Goal: Check status: Check status

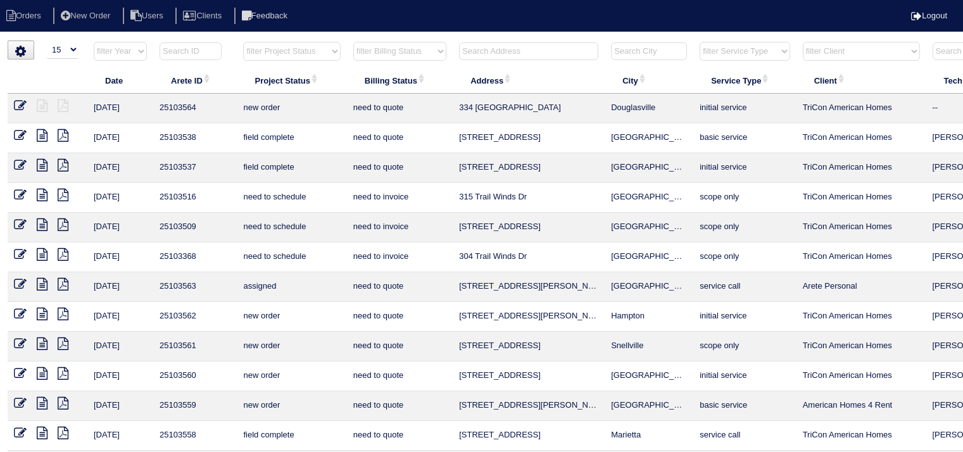
select select "15"
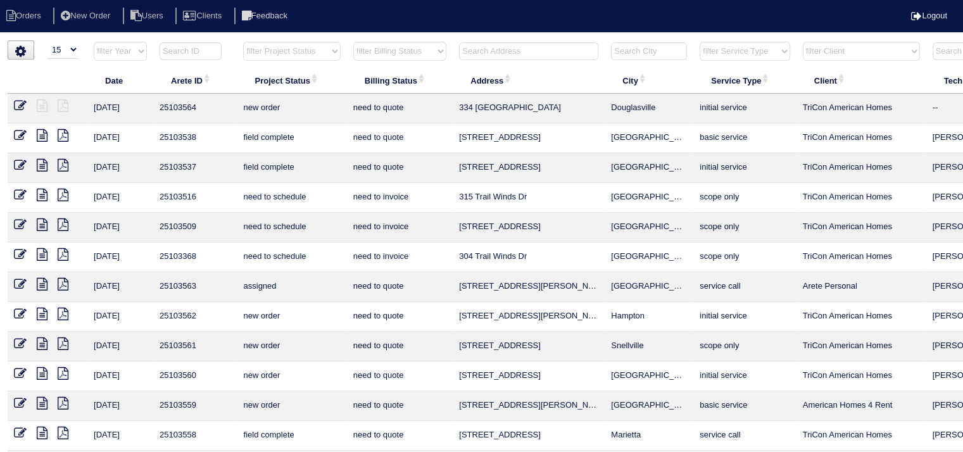
click at [524, 53] on input "text" at bounding box center [528, 51] width 139 height 18
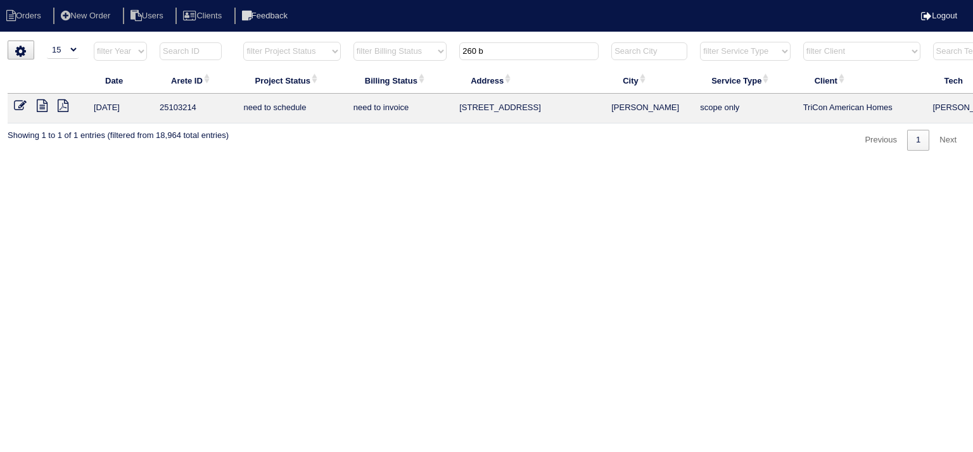
type input "260 b"
click at [44, 106] on icon at bounding box center [42, 105] width 11 height 13
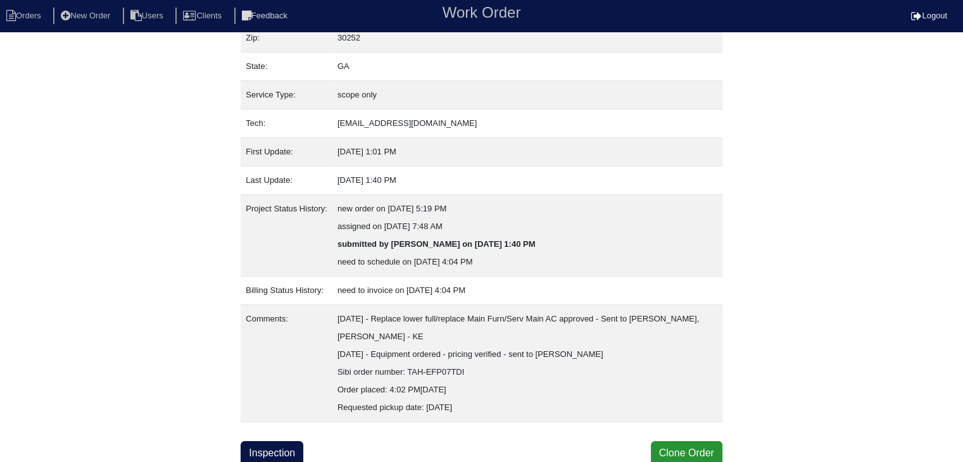
scroll to position [132, 0]
click at [286, 457] on link "Inspection" at bounding box center [272, 452] width 63 height 24
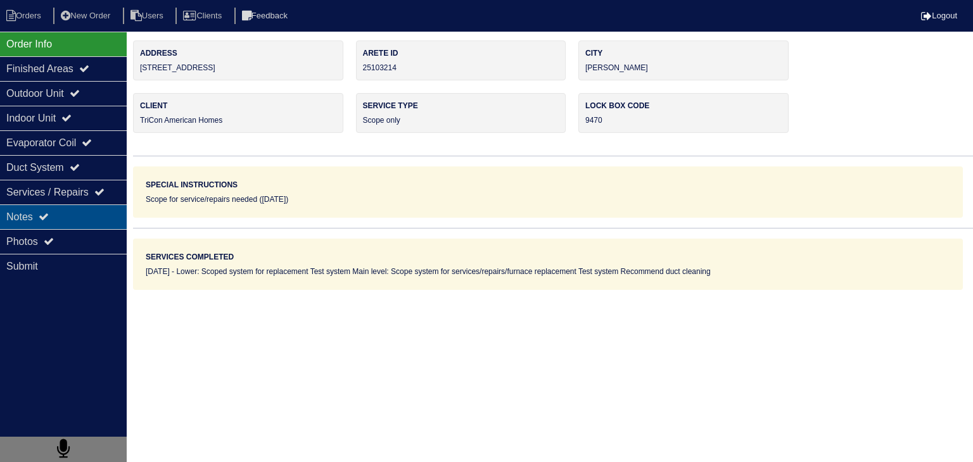
click at [75, 221] on div "Notes" at bounding box center [63, 217] width 127 height 25
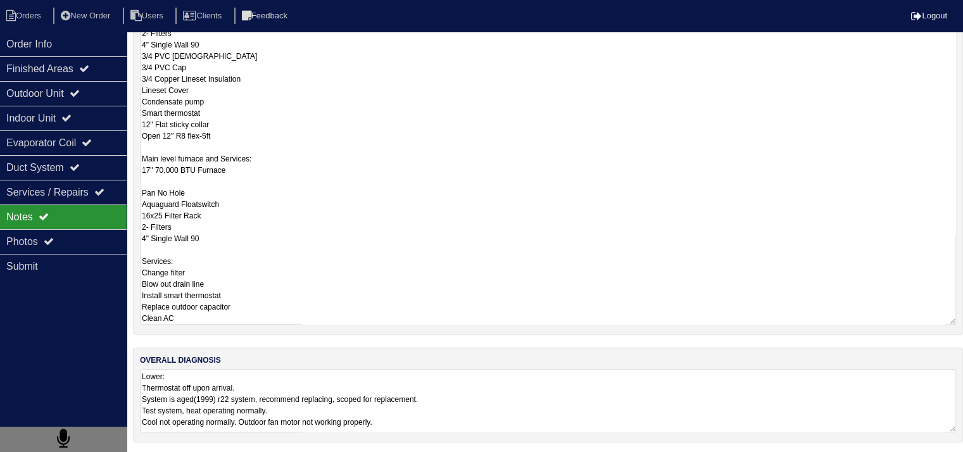
scroll to position [1, 0]
drag, startPoint x: 142, startPoint y: 287, endPoint x: 286, endPoint y: 489, distance: 248.0
click at [286, 455] on html "Orders New Order Users Clients Feedback Logout Orders New Order Users Clients M…" at bounding box center [481, 45] width 963 height 821
